Goal: Find specific page/section: Locate a particular part of the current website

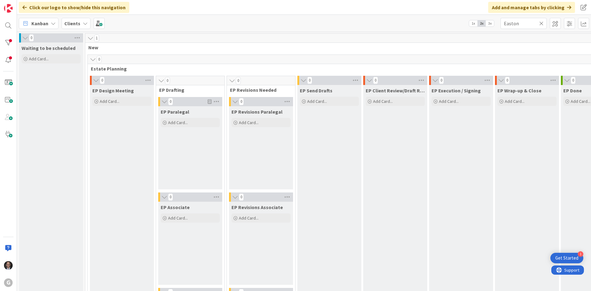
scroll to position [881, 0]
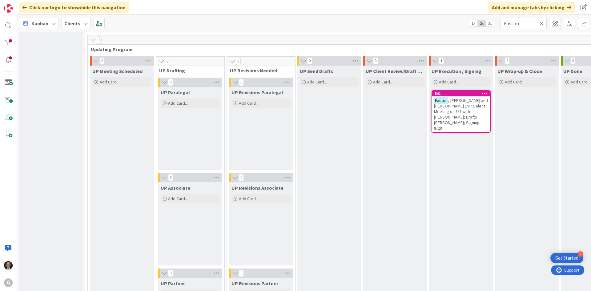
click at [541, 22] on icon at bounding box center [541, 24] width 4 height 6
click at [534, 22] on input "text" at bounding box center [523, 23] width 46 height 11
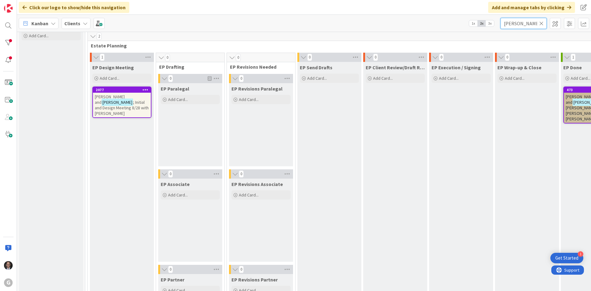
scroll to position [0, 0]
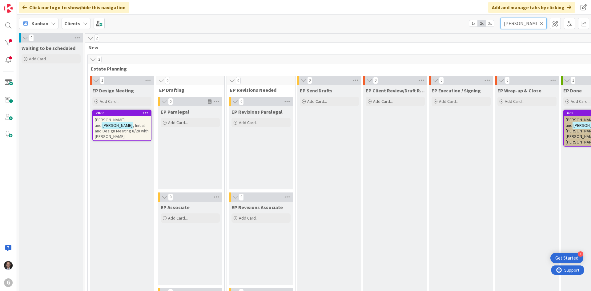
type input "[PERSON_NAME]"
click at [125, 121] on span "[PERSON_NAME] and" at bounding box center [110, 122] width 30 height 11
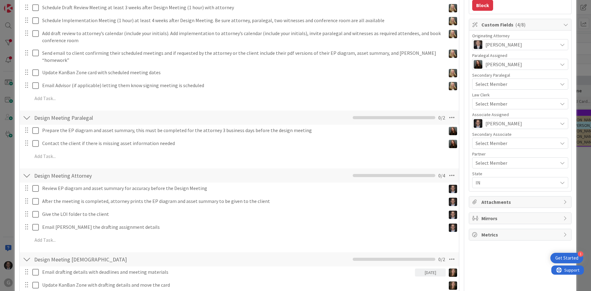
scroll to position [185, 0]
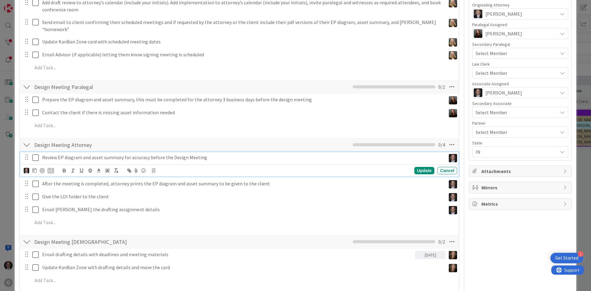
click at [37, 154] on icon at bounding box center [36, 157] width 9 height 7
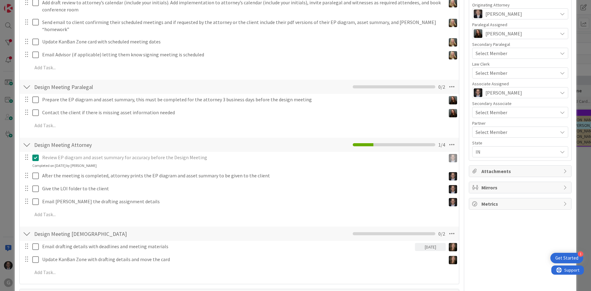
type textarea "x"
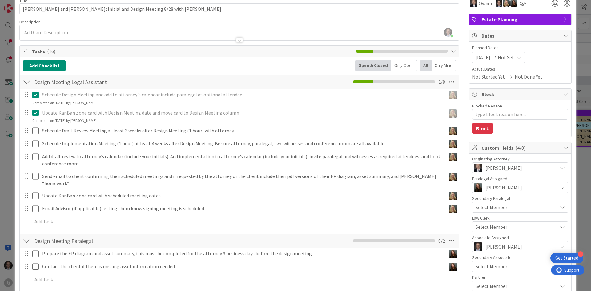
scroll to position [0, 0]
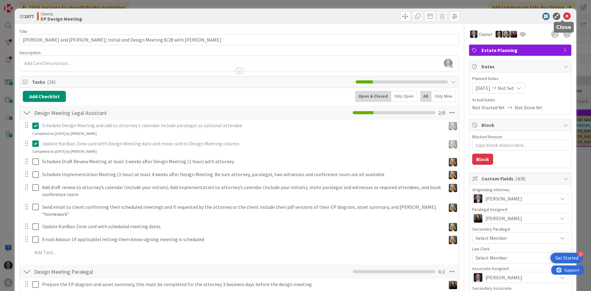
click at [563, 17] on icon at bounding box center [566, 16] width 7 height 7
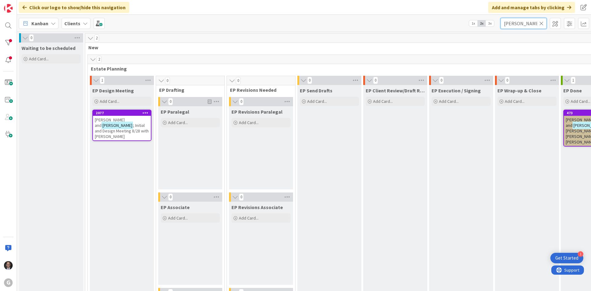
click at [543, 23] on input "[PERSON_NAME]" at bounding box center [523, 23] width 46 height 11
click at [542, 23] on icon at bounding box center [541, 24] width 4 height 6
click at [527, 23] on input "text" at bounding box center [523, 23] width 46 height 11
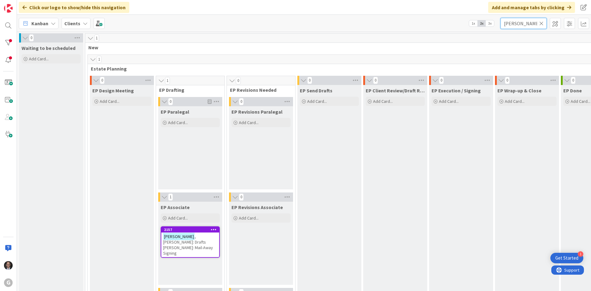
type input "[PERSON_NAME]"
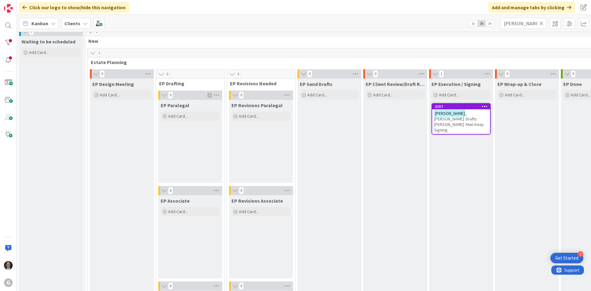
click at [453, 120] on span ", [PERSON_NAME]: Drafts [PERSON_NAME]: Mail-Away Signing" at bounding box center [459, 121] width 50 height 22
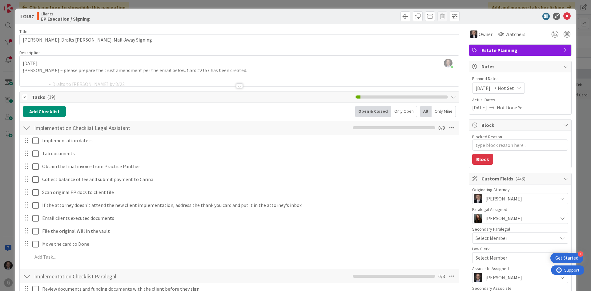
click at [236, 87] on div at bounding box center [239, 85] width 7 height 5
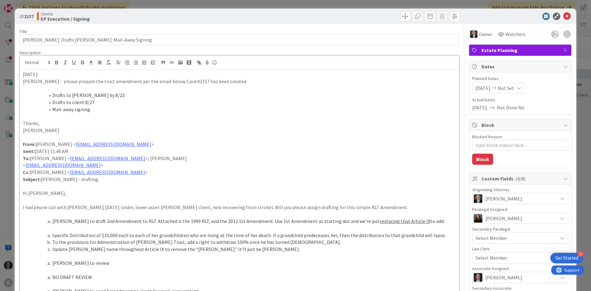
click at [94, 100] on li "Drafts to client 8/27" at bounding box center [243, 102] width 426 height 7
click at [23, 74] on p "[DATE]:" at bounding box center [239, 74] width 433 height 7
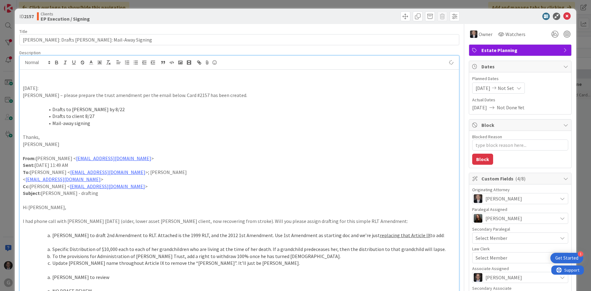
type textarea "x"
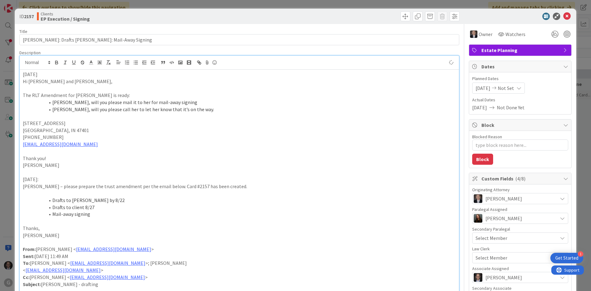
drag, startPoint x: 23, startPoint y: 72, endPoint x: 58, endPoint y: 74, distance: 34.5
click at [58, 74] on p "[DATE]" at bounding box center [239, 74] width 433 height 7
drag, startPoint x: 56, startPoint y: 63, endPoint x: 51, endPoint y: 67, distance: 6.0
click at [56, 63] on icon "button" at bounding box center [57, 63] width 6 height 6
click at [47, 74] on p "[DATE]" at bounding box center [239, 74] width 433 height 7
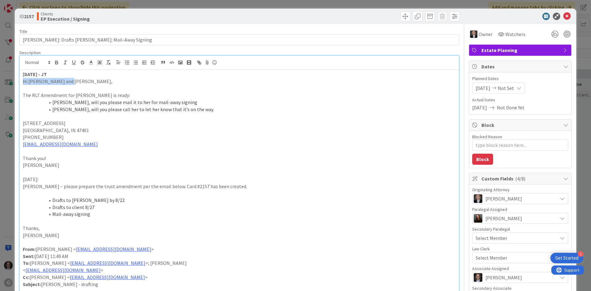
drag, startPoint x: 23, startPoint y: 80, endPoint x: 111, endPoint y: 78, distance: 87.7
click at [111, 78] on p "Hi [PERSON_NAME] and [PERSON_NAME]," at bounding box center [239, 81] width 433 height 7
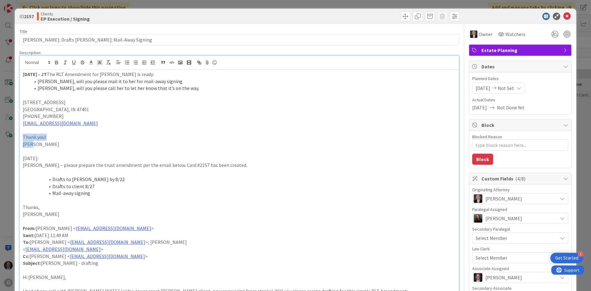
drag, startPoint x: 32, startPoint y: 135, endPoint x: 68, endPoint y: 142, distance: 36.6
click at [68, 142] on div "[DATE] - JT The RLT Amendment for [PERSON_NAME] is ready: [PERSON_NAME], will y…" at bounding box center [239, 269] width 439 height 399
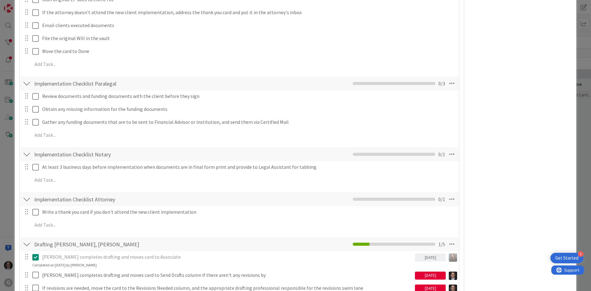
scroll to position [708, 0]
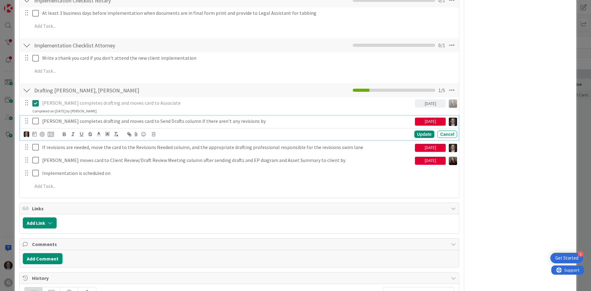
click at [35, 120] on icon at bounding box center [36, 120] width 9 height 7
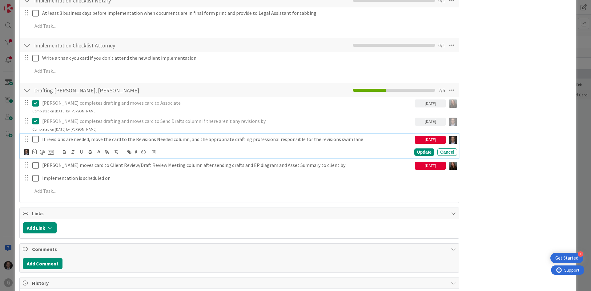
click at [72, 138] on p "If revisions are needed, move the card to the Revisions Needed column, and the …" at bounding box center [227, 139] width 370 height 7
click at [153, 151] on icon at bounding box center [154, 152] width 4 height 4
click at [167, 179] on div "Delete" at bounding box center [169, 178] width 23 height 11
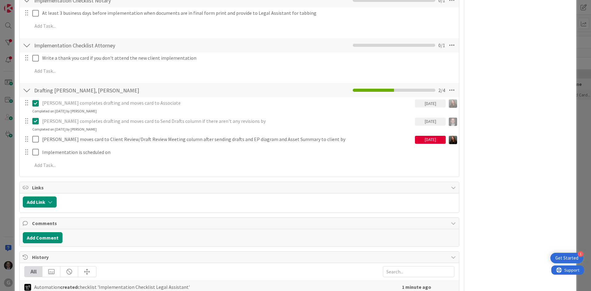
type textarea "x"
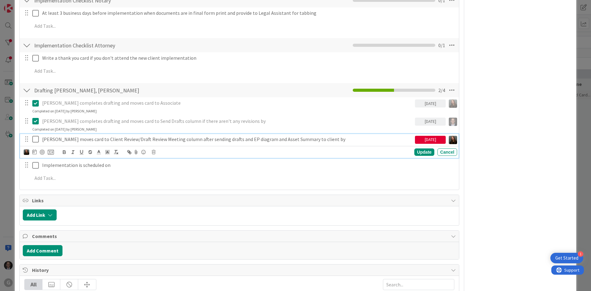
click at [59, 136] on p "[PERSON_NAME] moves card to Client Review/Draft Review Meeting column after sen…" at bounding box center [227, 139] width 370 height 7
click at [35, 153] on icon at bounding box center [34, 151] width 4 height 5
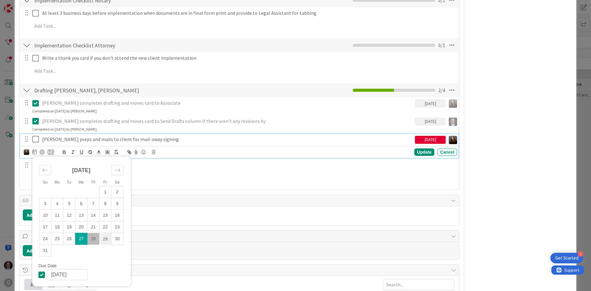
click at [105, 239] on td "29" at bounding box center [105, 239] width 12 height 12
type input "[DATE]"
click at [418, 152] on div "Update" at bounding box center [424, 151] width 20 height 7
type textarea "x"
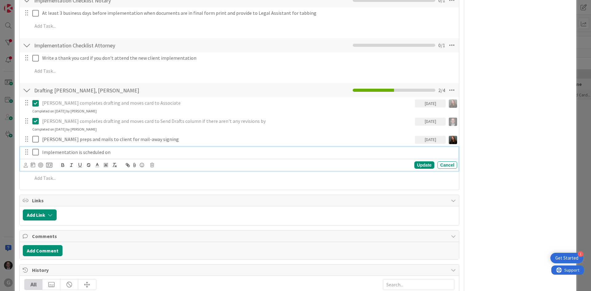
click at [43, 152] on p "Implementation is scheduled on" at bounding box center [248, 152] width 412 height 7
click at [26, 164] on icon at bounding box center [26, 165] width 4 height 5
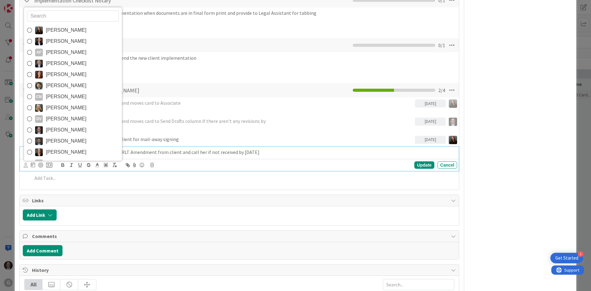
click at [31, 28] on icon at bounding box center [29, 30] width 5 height 9
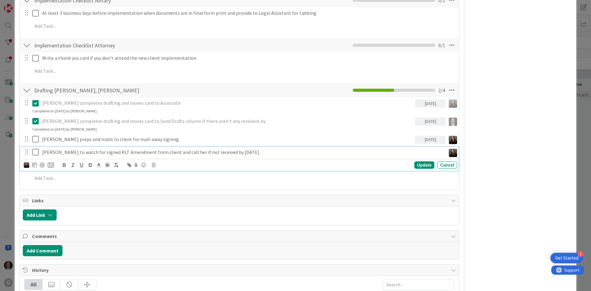
type textarea "x"
click at [35, 165] on icon at bounding box center [34, 164] width 4 height 5
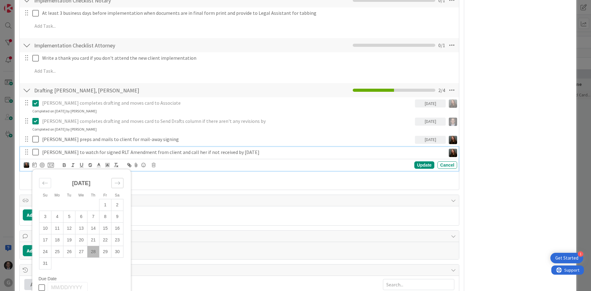
click at [117, 185] on icon "Move forward to switch to the next month." at bounding box center [117, 183] width 6 height 6
click at [69, 254] on td "30" at bounding box center [69, 252] width 12 height 12
type input "[DATE]"
click at [419, 162] on div "Update" at bounding box center [424, 164] width 20 height 7
type textarea "x"
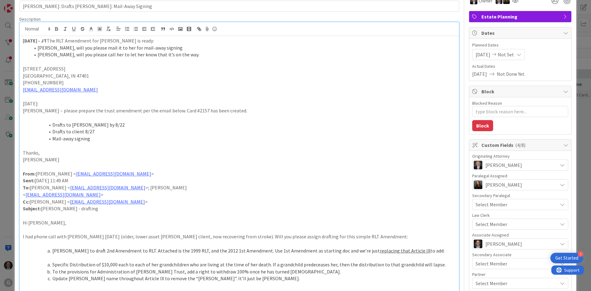
scroll to position [0, 0]
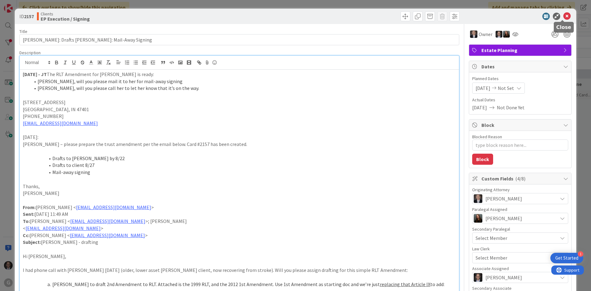
click at [563, 15] on icon at bounding box center [566, 16] width 7 height 7
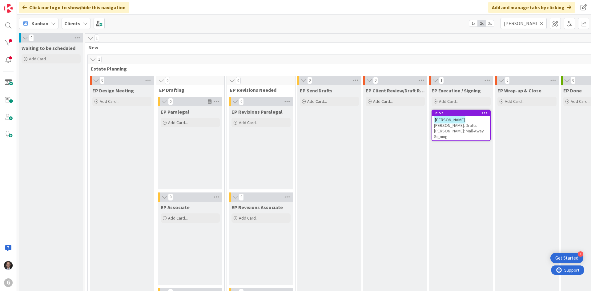
click at [541, 25] on icon at bounding box center [541, 24] width 4 height 6
click at [529, 24] on input "text" at bounding box center [523, 23] width 46 height 11
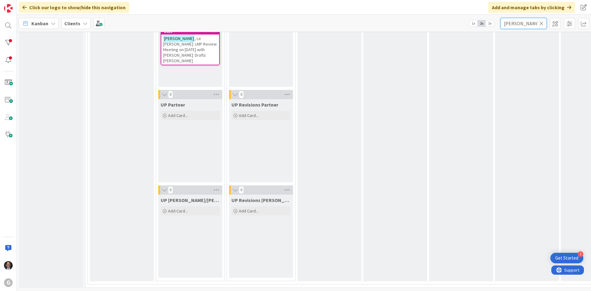
scroll to position [910, 0]
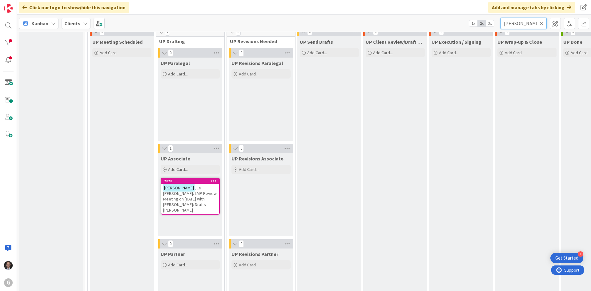
type input "[PERSON_NAME]"
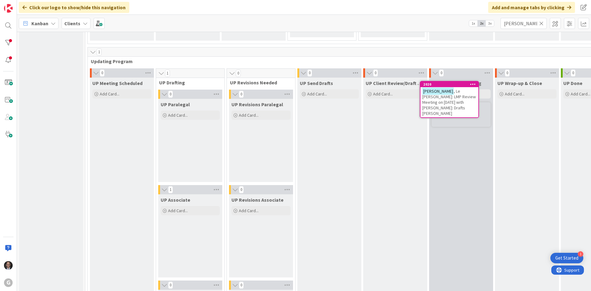
scroll to position [866, 0]
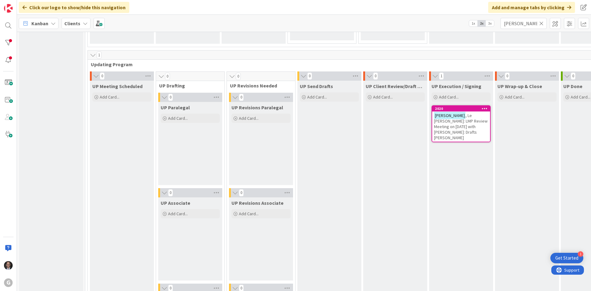
click at [457, 121] on span ", Le [PERSON_NAME]: LMP Review Meeting on [DATE] with [PERSON_NAME]: Drafts [PE…" at bounding box center [461, 127] width 54 height 28
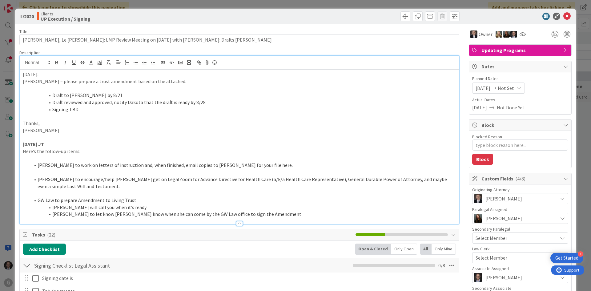
click at [22, 62] on div "[DATE]: [PERSON_NAME] – please prepare a trust amendment based on the attached.…" at bounding box center [239, 140] width 439 height 168
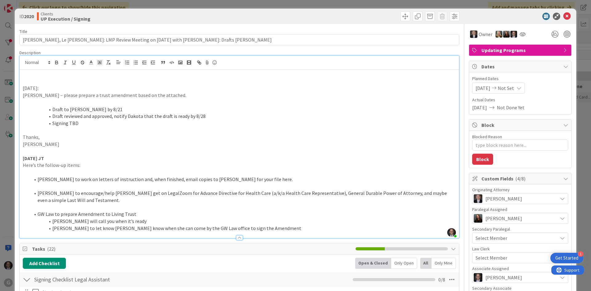
paste div
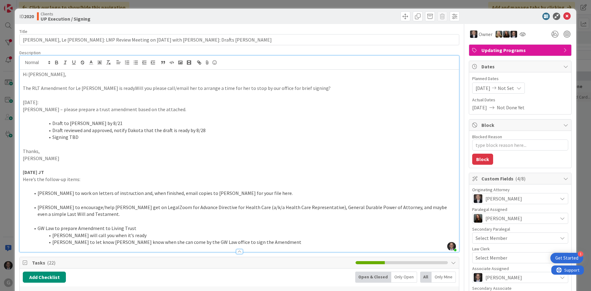
click at [23, 73] on p "Hi [PERSON_NAME]," at bounding box center [239, 74] width 433 height 7
type textarea "x"
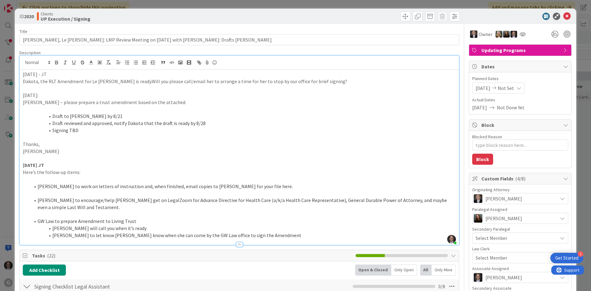
drag, startPoint x: 23, startPoint y: 71, endPoint x: 58, endPoint y: 68, distance: 35.8
click at [57, 74] on p "[DATE] - JT" at bounding box center [239, 74] width 433 height 7
drag, startPoint x: 55, startPoint y: 62, endPoint x: 58, endPoint y: 66, distance: 4.9
click at [55, 62] on icon "button" at bounding box center [56, 62] width 2 height 2
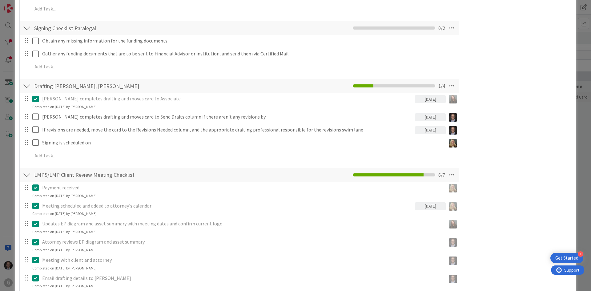
scroll to position [431, 0]
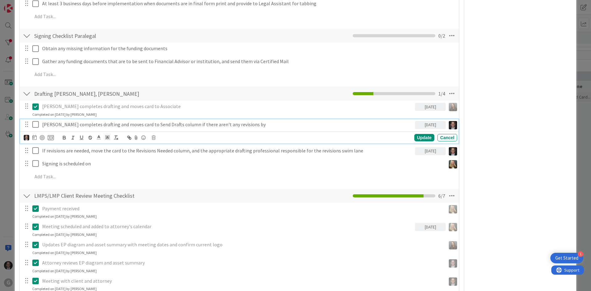
click at [35, 127] on icon at bounding box center [36, 124] width 9 height 7
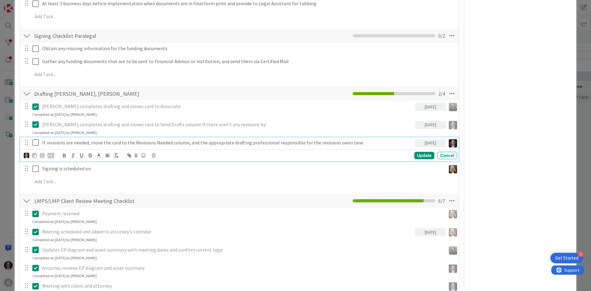
click at [93, 145] on p "If revisions are needed, move the card to the Revisions Needed column, and the …" at bounding box center [227, 142] width 370 height 7
click at [155, 154] on icon at bounding box center [154, 155] width 4 height 4
click at [163, 182] on div "Delete" at bounding box center [169, 181] width 23 height 11
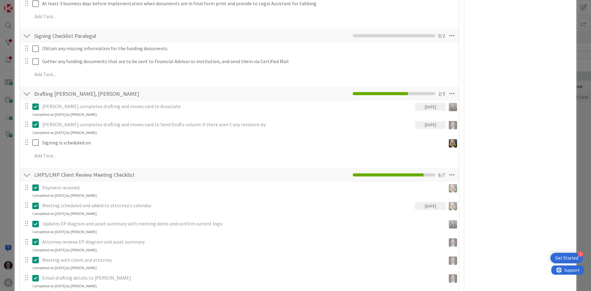
type textarea "x"
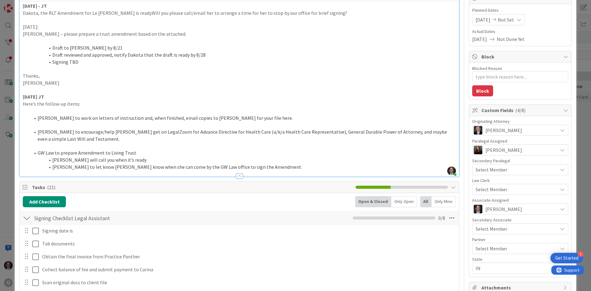
scroll to position [0, 0]
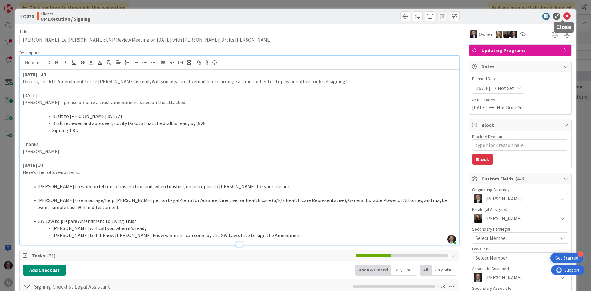
click at [563, 18] on icon at bounding box center [566, 16] width 7 height 7
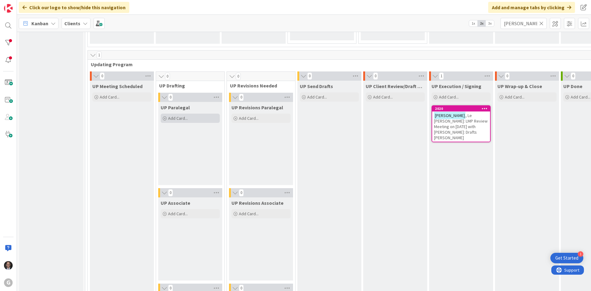
scroll to position [835, 0]
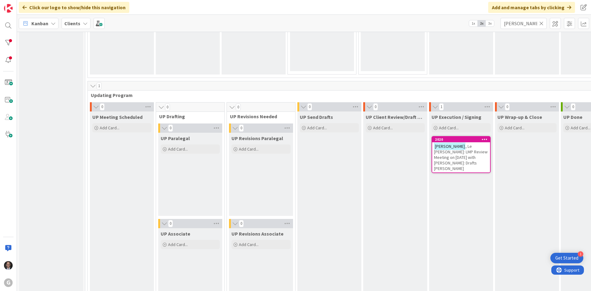
click at [542, 23] on icon at bounding box center [541, 24] width 4 height 6
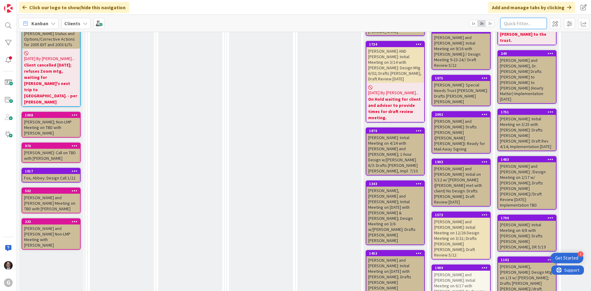
click at [513, 22] on input "text" at bounding box center [523, 23] width 46 height 11
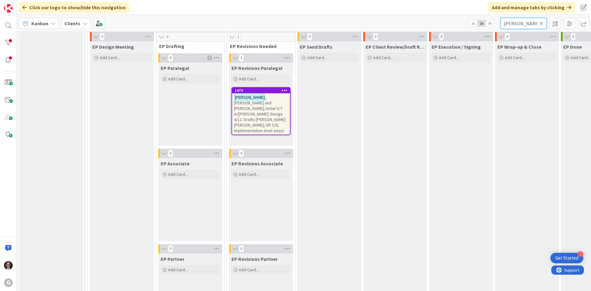
scroll to position [0, 0]
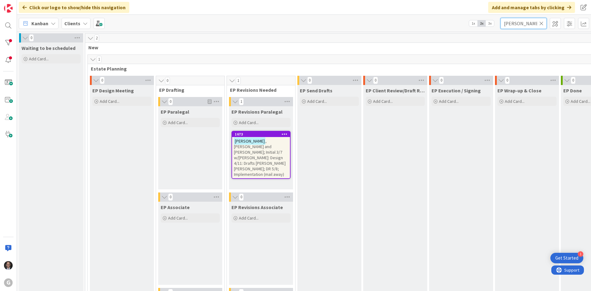
type input "[PERSON_NAME]"
click at [259, 154] on span ", [PERSON_NAME] and [PERSON_NAME]; Initial 3/7 w/[PERSON_NAME]: Design 4/11: Dr…" at bounding box center [260, 157] width 52 height 39
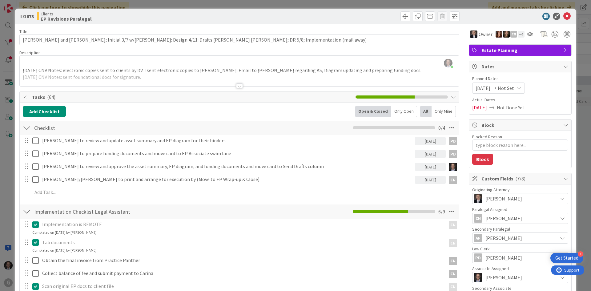
type textarea "x"
click at [563, 15] on icon at bounding box center [566, 16] width 7 height 7
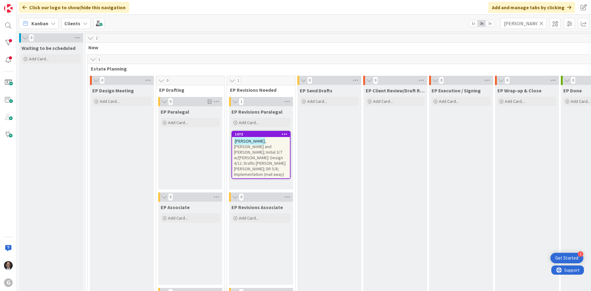
click at [541, 23] on icon at bounding box center [541, 24] width 4 height 6
click at [534, 25] on input "text" at bounding box center [523, 23] width 46 height 11
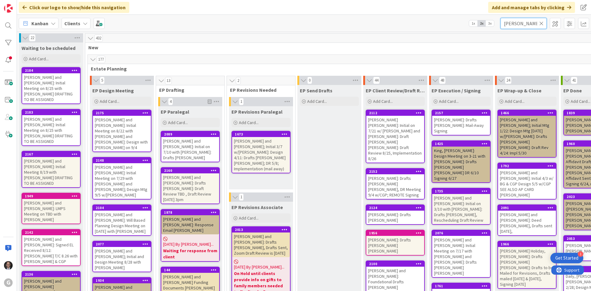
type input "[PERSON_NAME]"
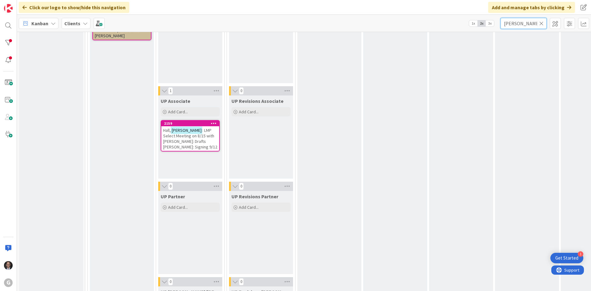
scroll to position [941, 0]
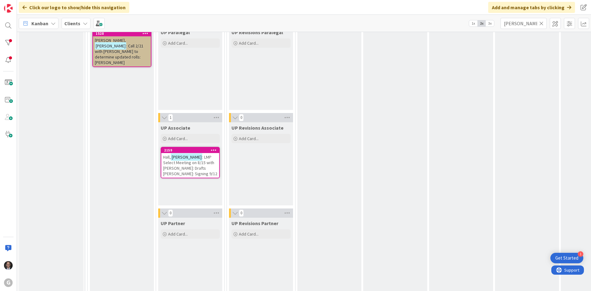
click at [200, 163] on span ": LMP Select Meeting on 8/15 with [PERSON_NAME]: Drafts [PERSON_NAME]: Signing …" at bounding box center [190, 165] width 54 height 22
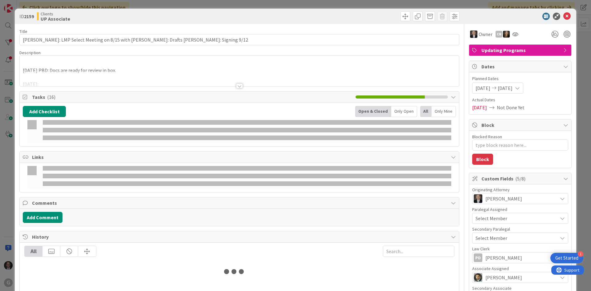
type textarea "x"
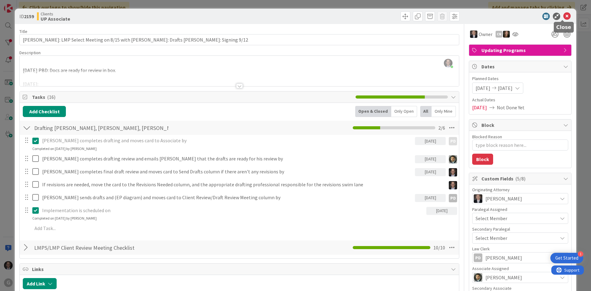
click at [563, 17] on icon at bounding box center [566, 16] width 7 height 7
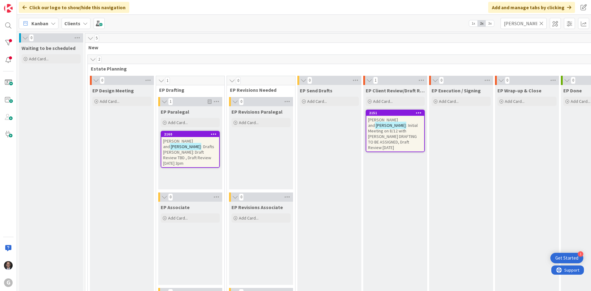
click at [540, 23] on icon at bounding box center [541, 24] width 4 height 6
click at [529, 24] on input "text" at bounding box center [523, 23] width 46 height 11
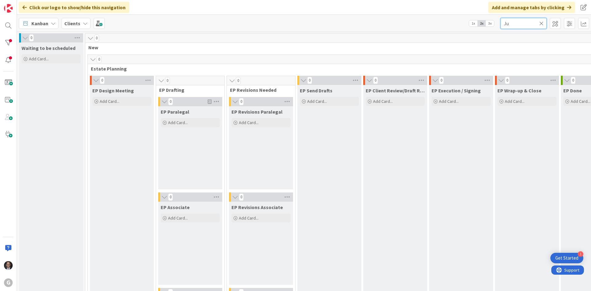
type input "J"
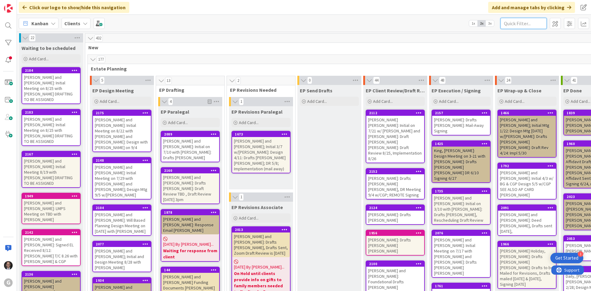
type input "J"
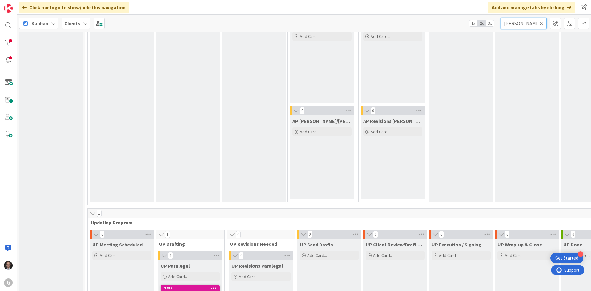
scroll to position [892, 0]
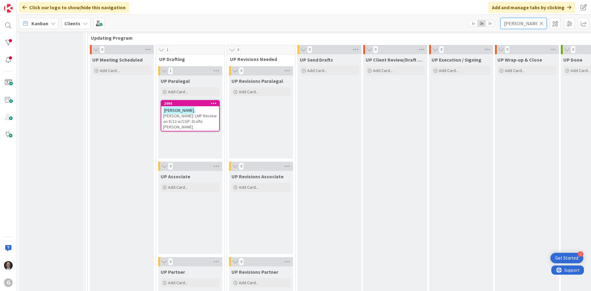
type input "[PERSON_NAME]"
click at [542, 25] on icon at bounding box center [541, 24] width 4 height 6
click at [535, 24] on input "text" at bounding box center [523, 23] width 46 height 11
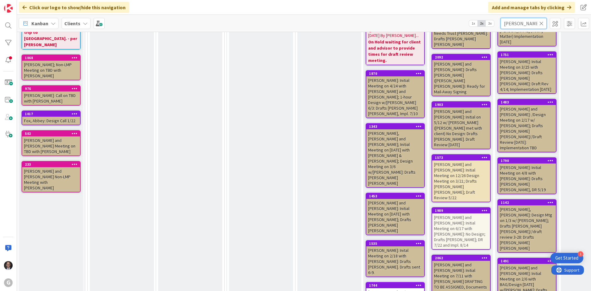
type input "[PERSON_NAME]"
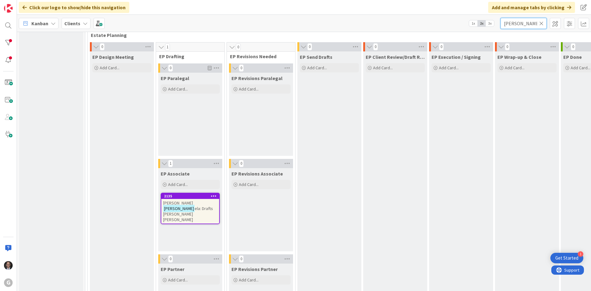
scroll to position [0, 0]
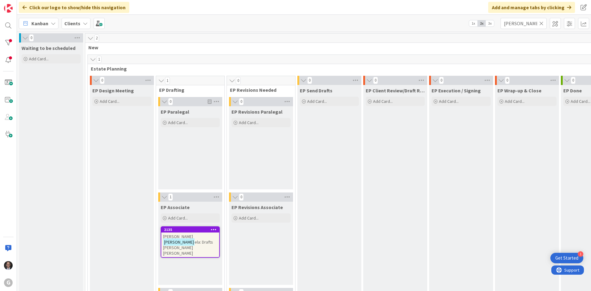
click at [198, 241] on span "ela: Drafts [PERSON_NAME] [PERSON_NAME]" at bounding box center [188, 247] width 50 height 17
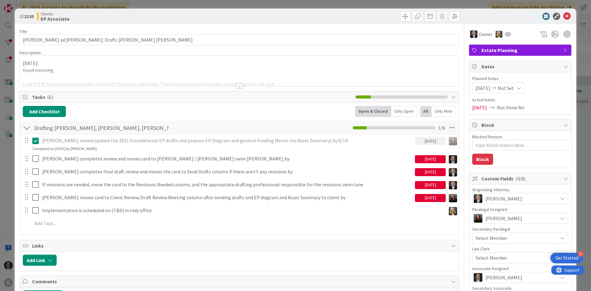
click at [239, 86] on div at bounding box center [239, 85] width 7 height 5
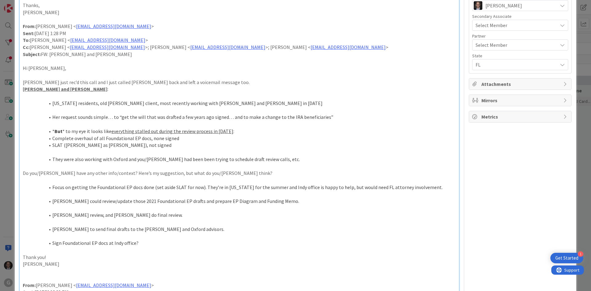
scroll to position [215, 0]
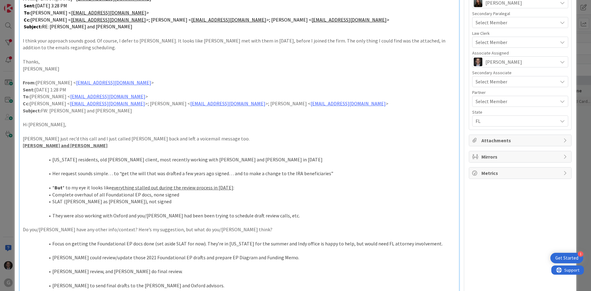
type textarea "x"
